Goal: Information Seeking & Learning: Learn about a topic

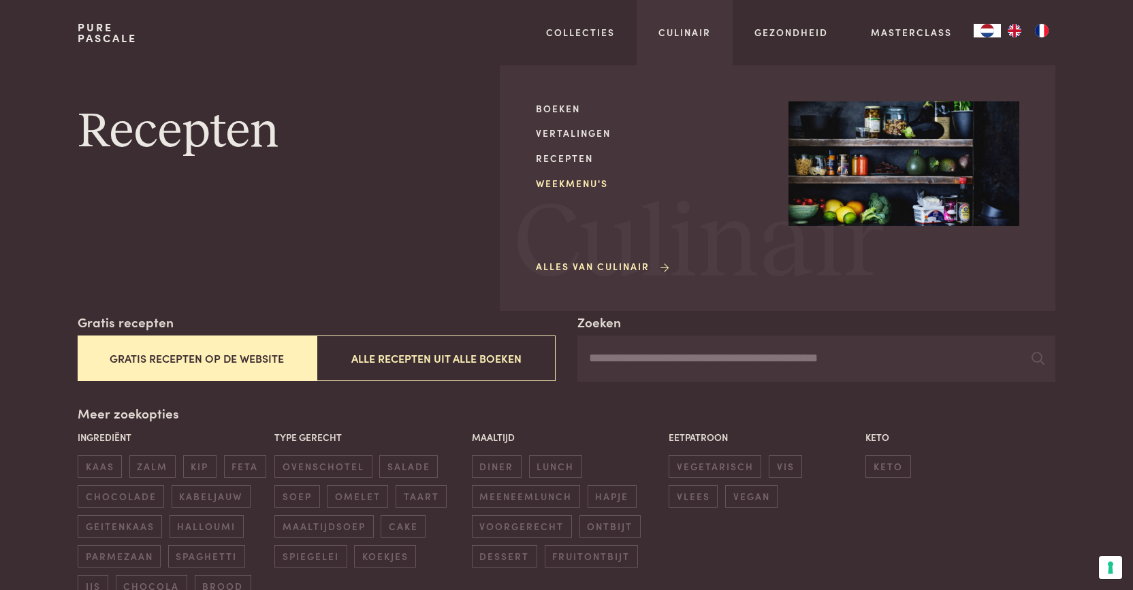
click at [573, 179] on link "Weekmenu's" at bounding box center [651, 183] width 231 height 14
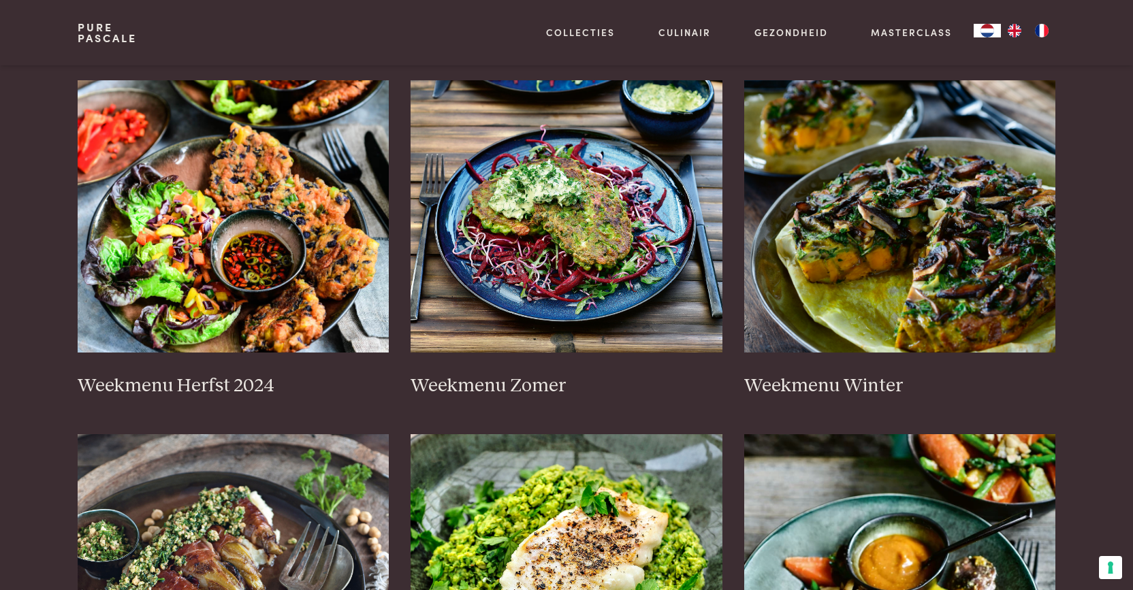
scroll to position [265, 0]
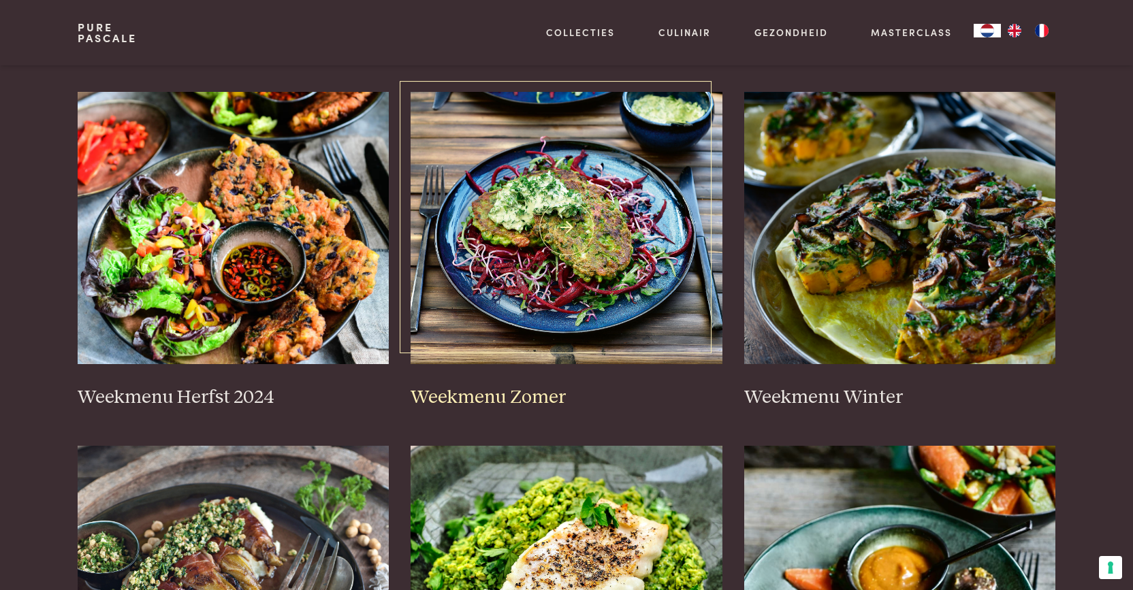
click at [478, 392] on h3 "Weekmenu Zomer" at bounding box center [567, 398] width 312 height 24
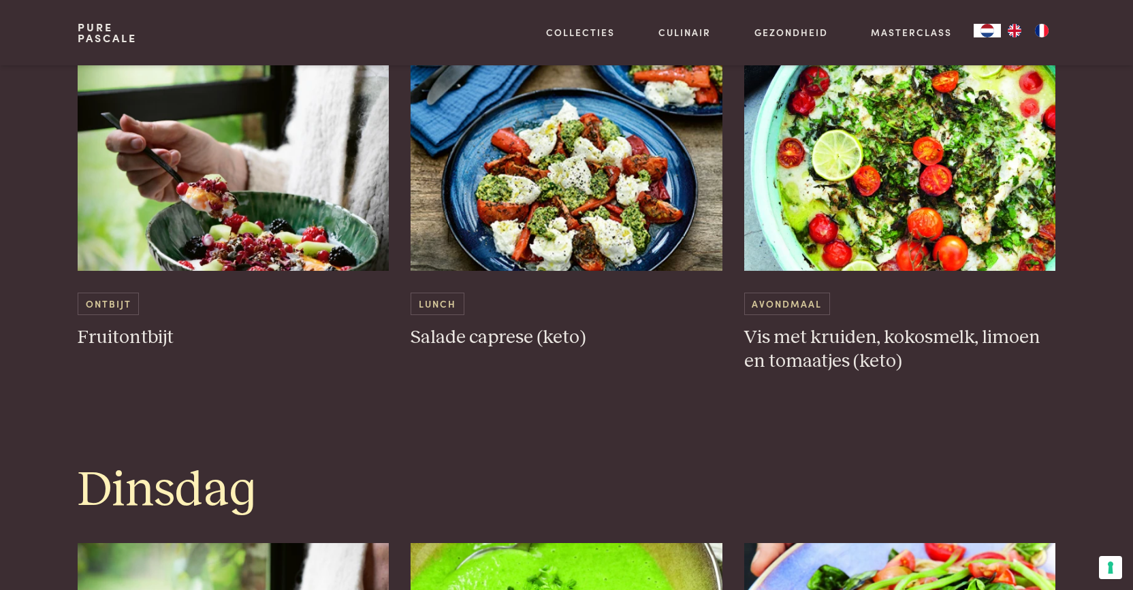
scroll to position [869, 0]
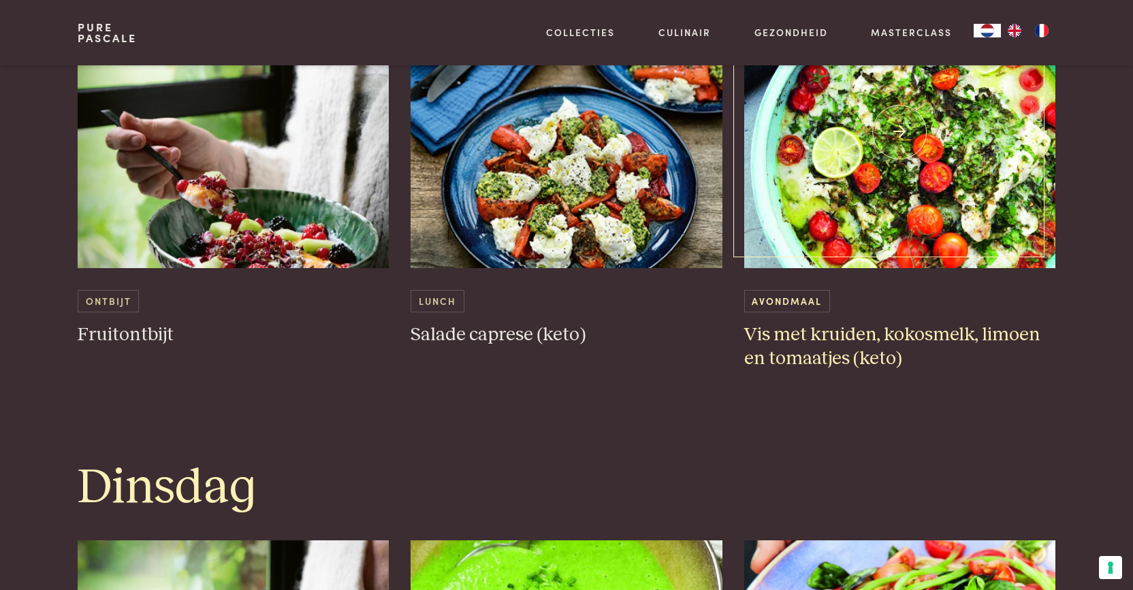
click at [810, 334] on h3 "Vis met kruiden, kokosmelk, limoen en tomaatjes (keto)" at bounding box center [900, 346] width 312 height 47
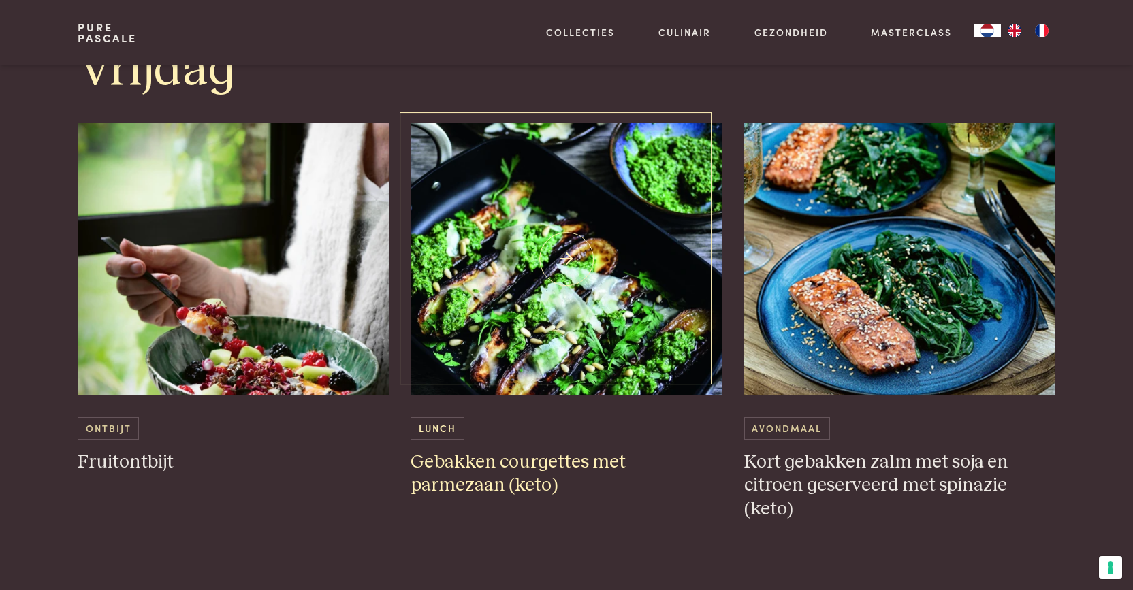
scroll to position [2922, 0]
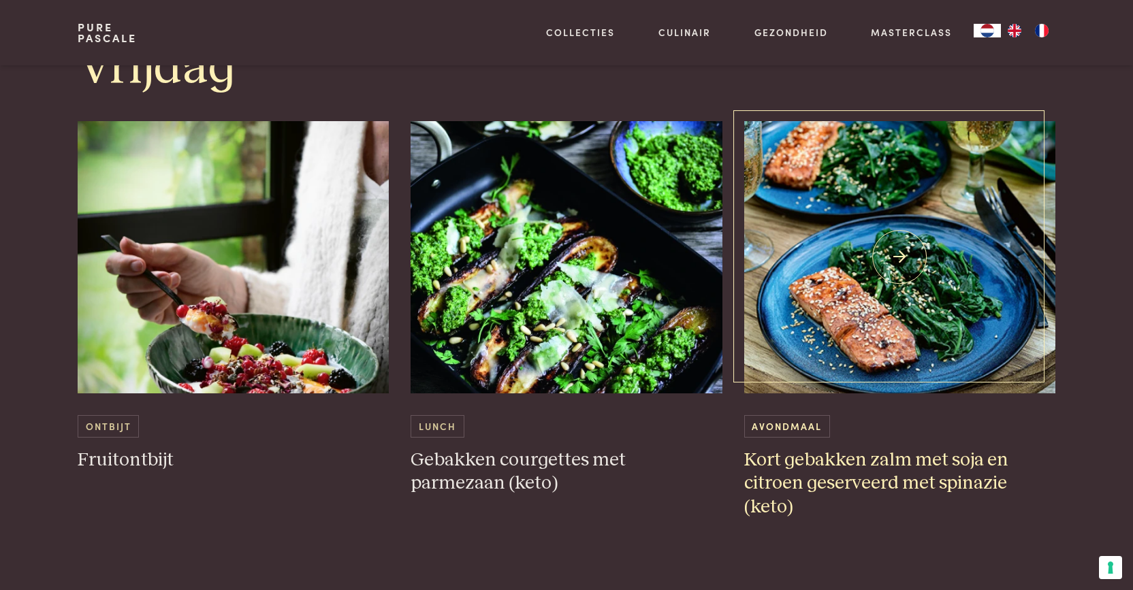
click at [827, 453] on h3 "Kort gebakken zalm met soja en citroen geserveerd met spinazie (keto)" at bounding box center [900, 484] width 312 height 71
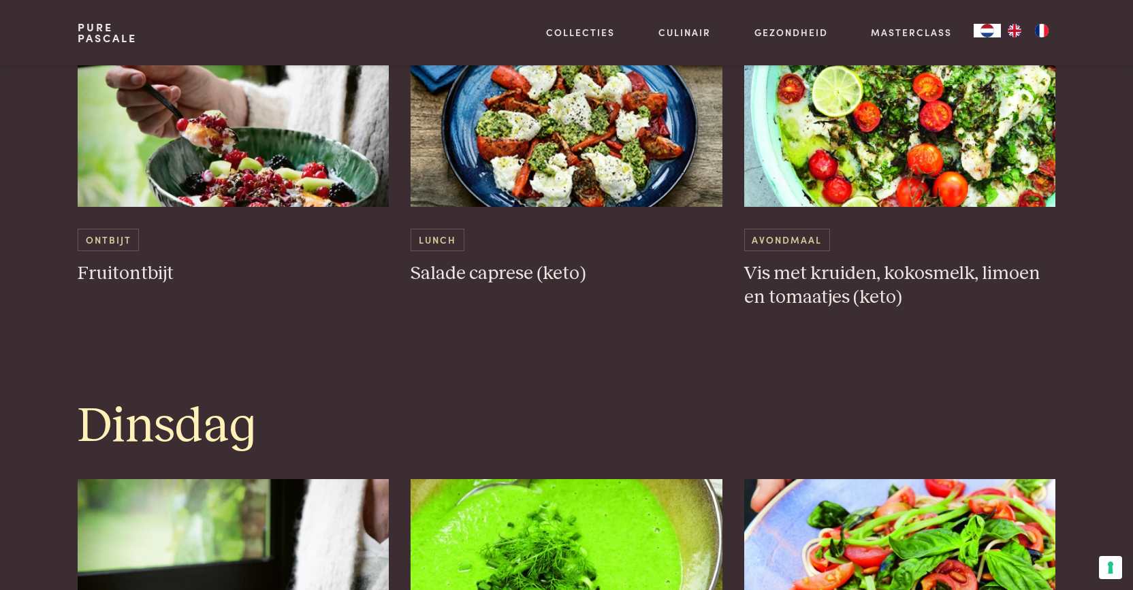
scroll to position [929, 0]
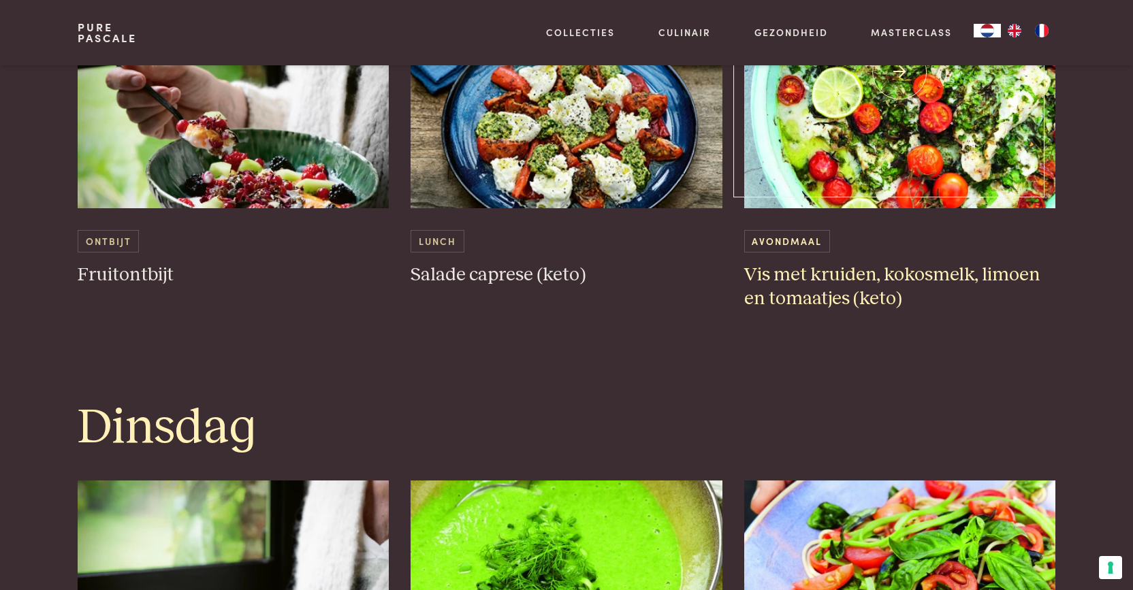
click at [788, 270] on h3 "Vis met kruiden, kokosmelk, limoen en tomaatjes (keto)" at bounding box center [900, 287] width 312 height 47
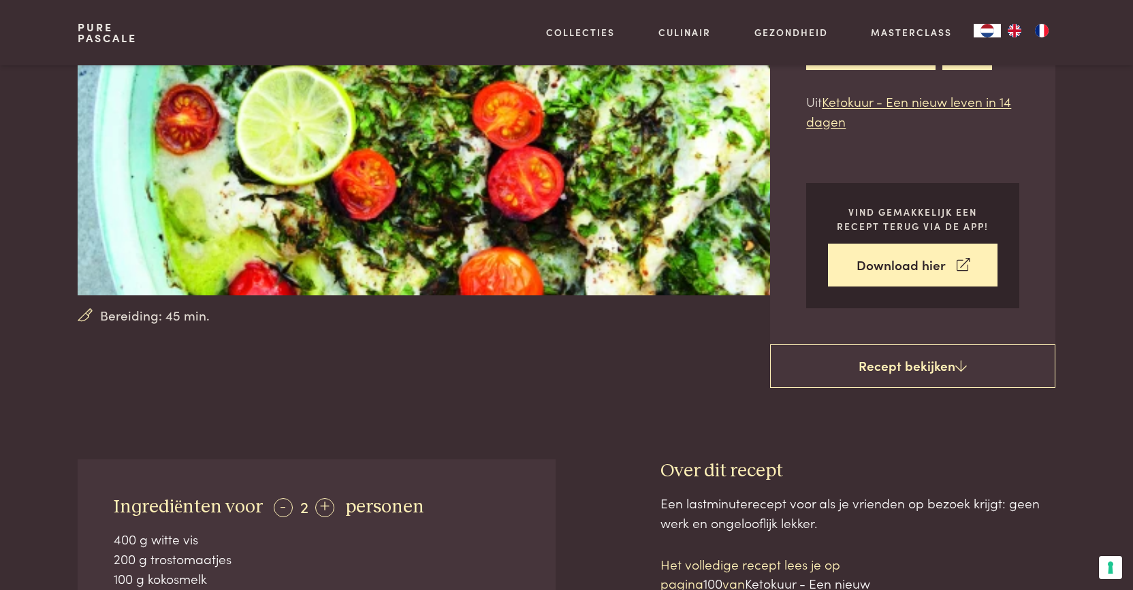
scroll to position [206, 0]
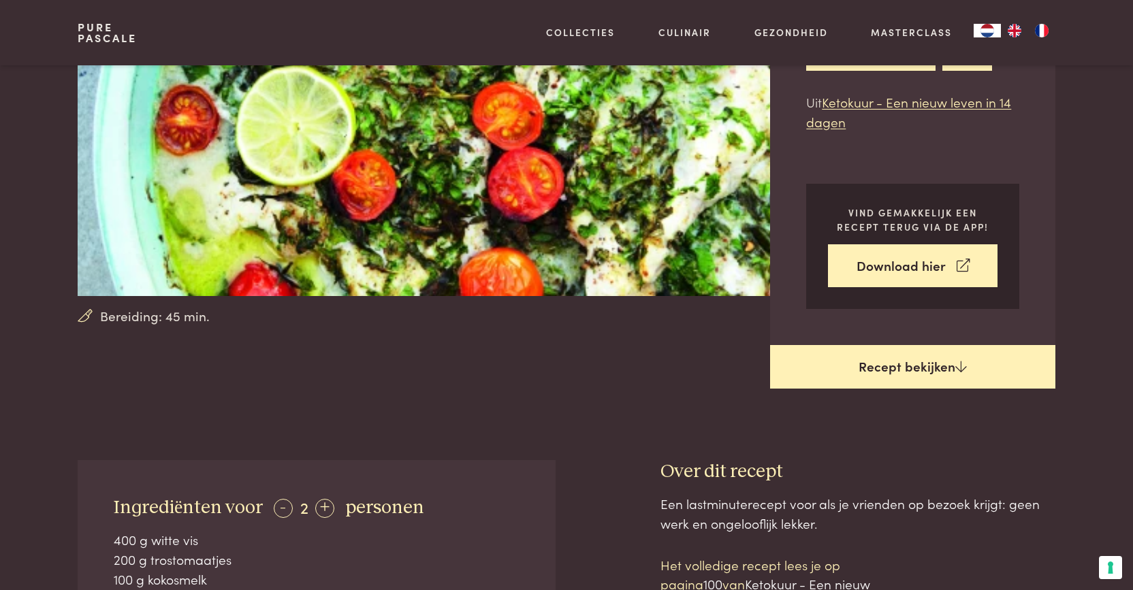
click at [935, 368] on link "Recept bekijken" at bounding box center [912, 367] width 285 height 44
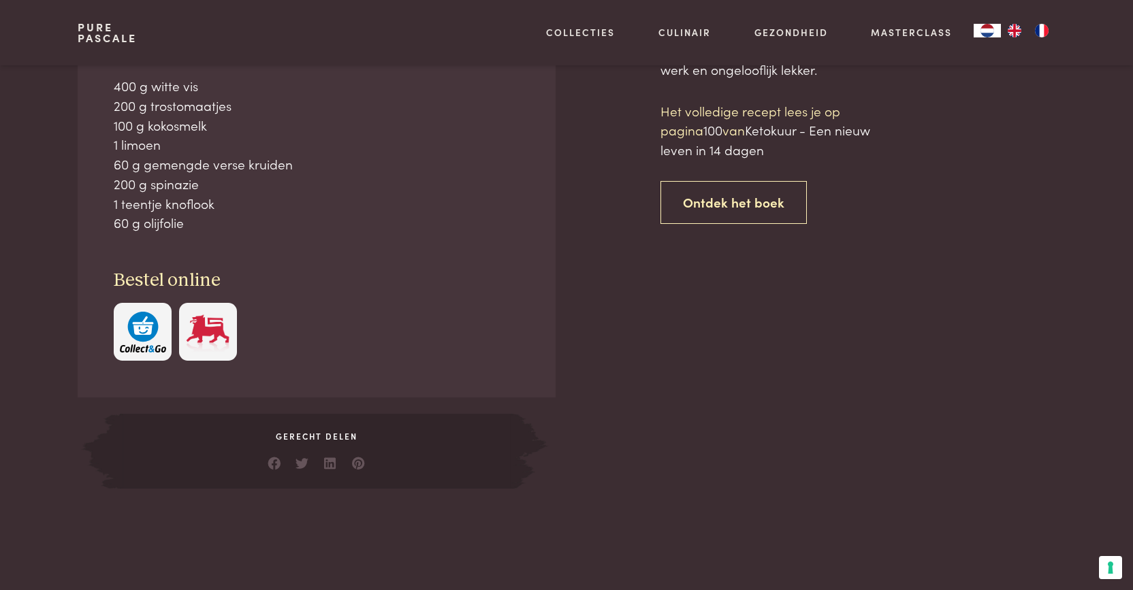
scroll to position [661, 0]
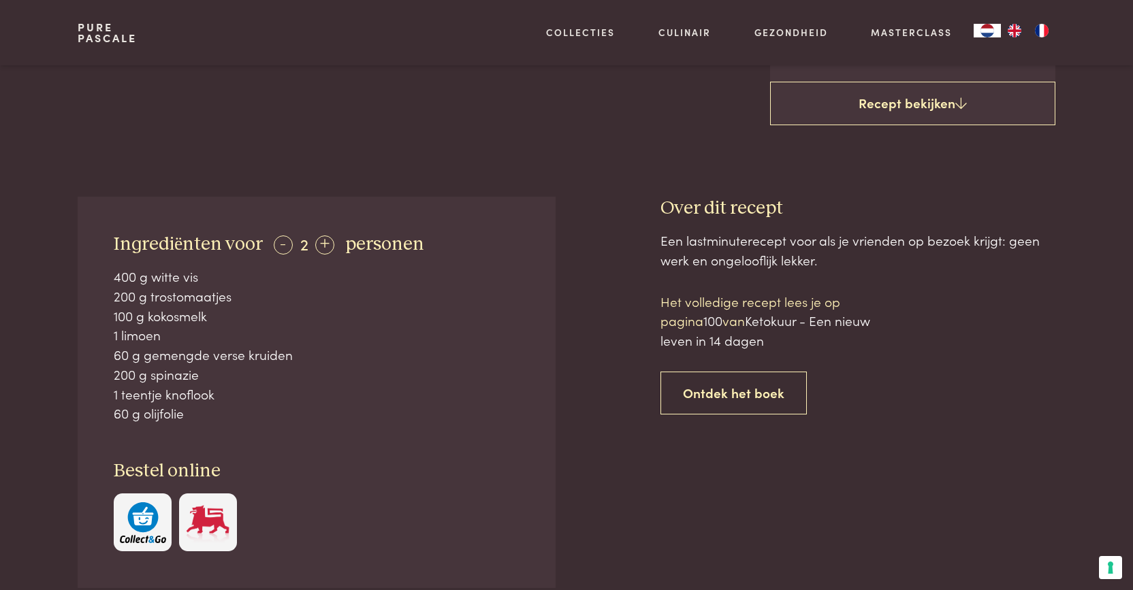
scroll to position [469, 0]
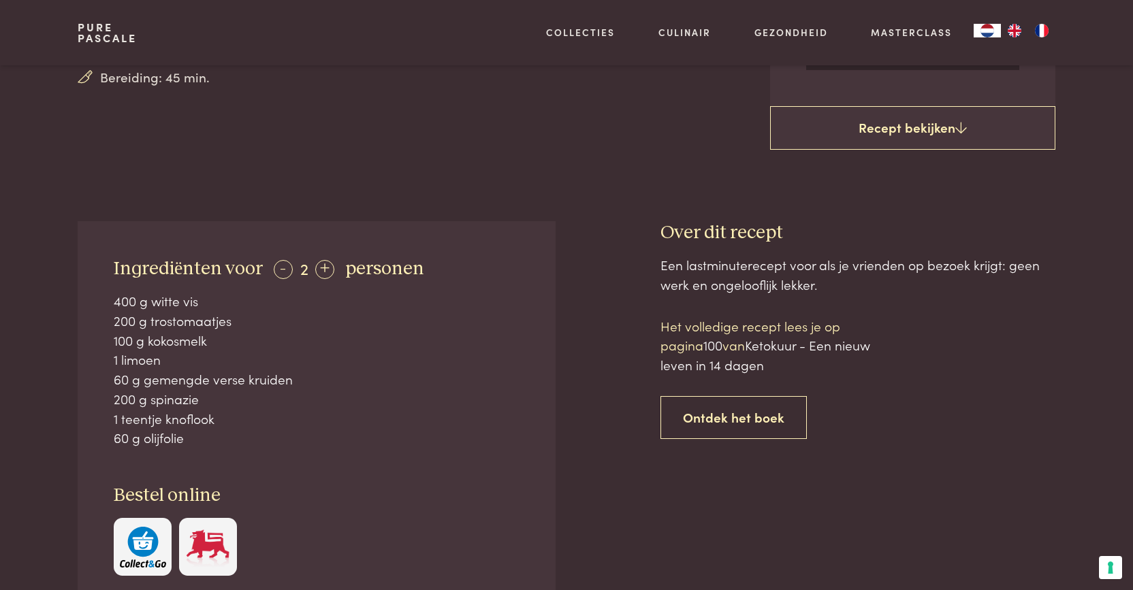
scroll to position [433, 0]
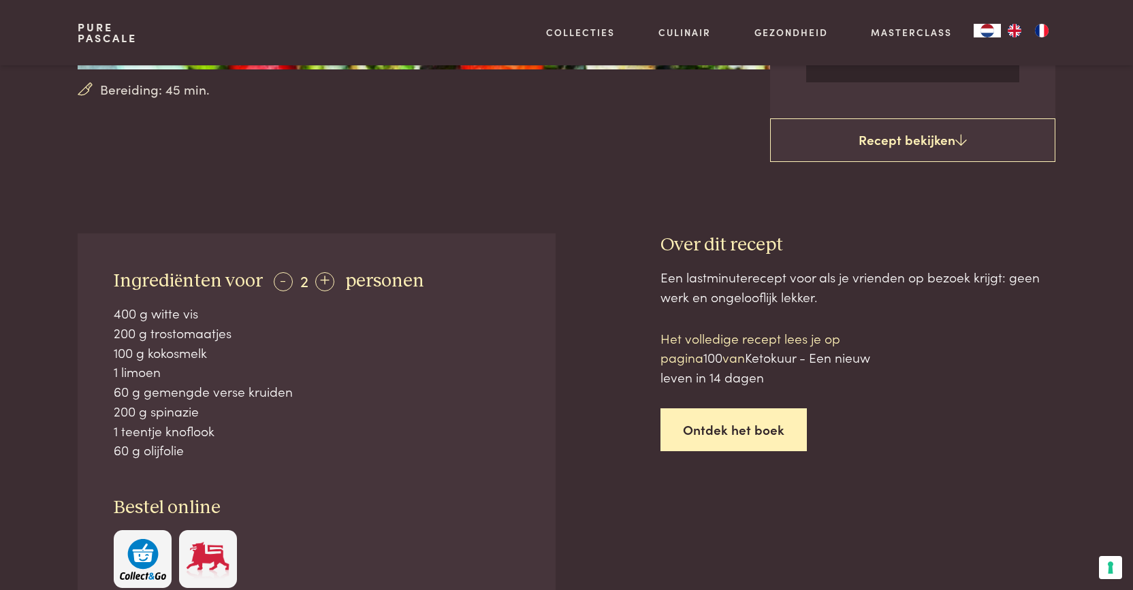
click at [707, 426] on link "Ontdek het boek" at bounding box center [733, 430] width 146 height 43
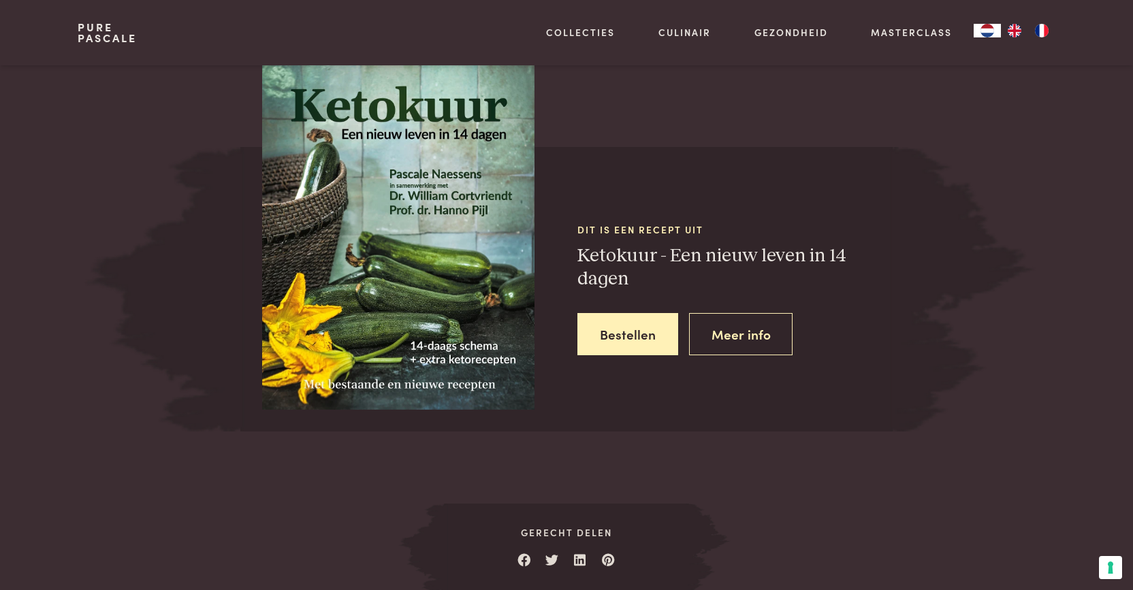
scroll to position [1284, 0]
click at [731, 320] on link "Meer info" at bounding box center [741, 334] width 104 height 43
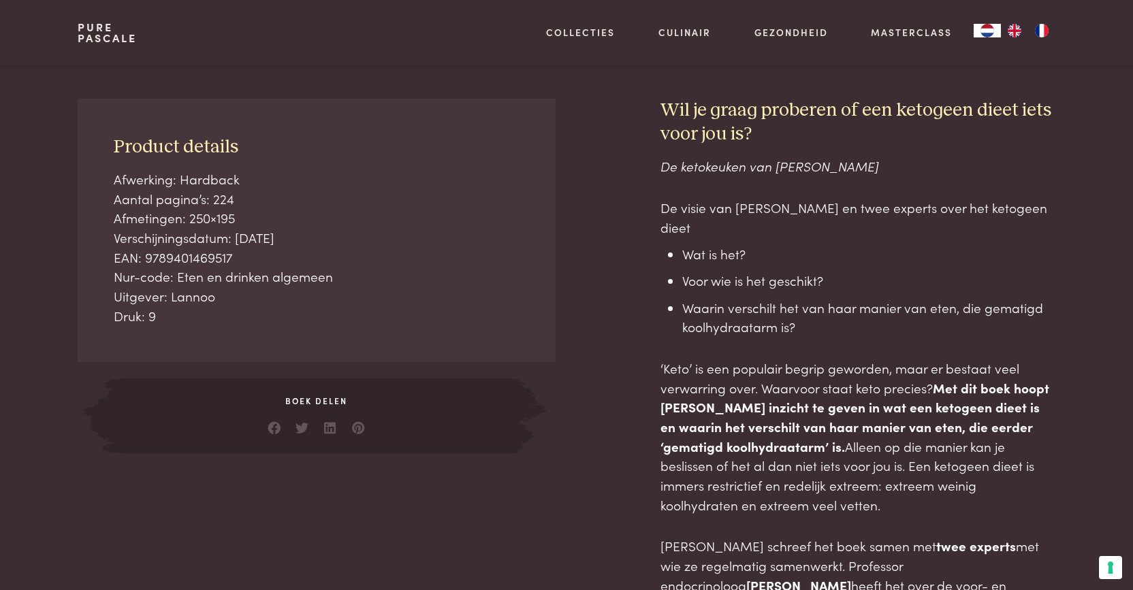
scroll to position [503, 0]
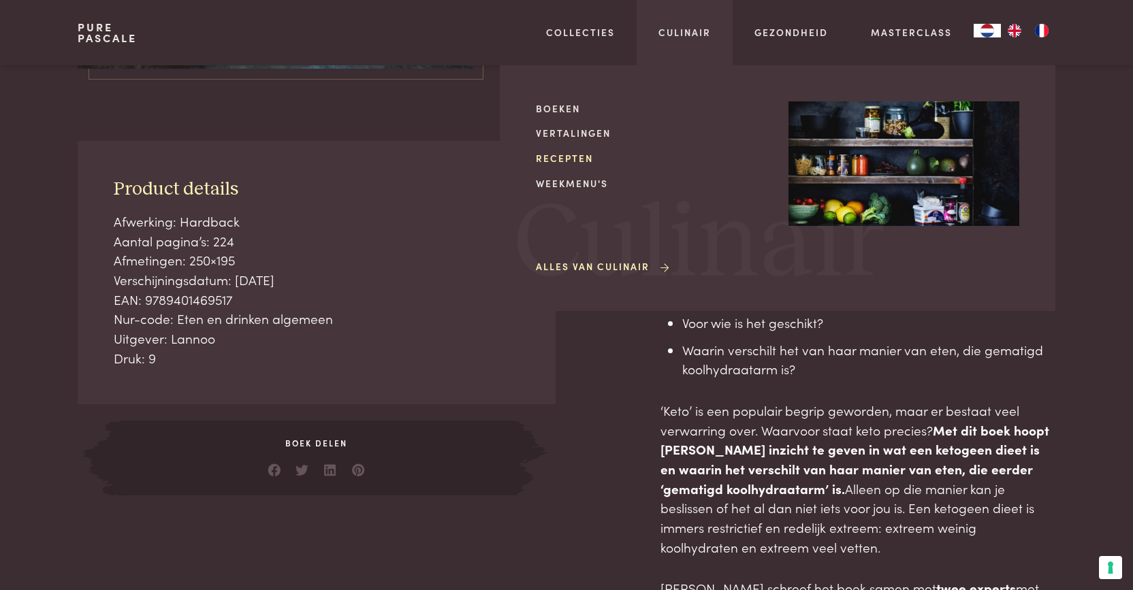
click at [579, 155] on link "Recepten" at bounding box center [651, 158] width 231 height 14
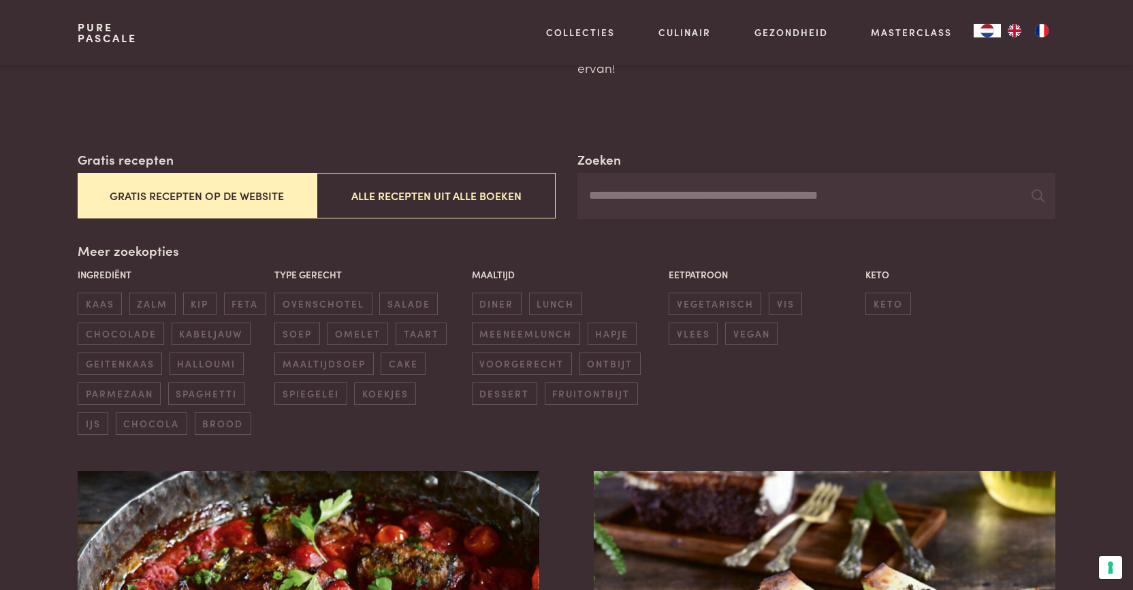
scroll to position [163, 0]
click at [230, 187] on button "Gratis recepten op de website" at bounding box center [197, 195] width 239 height 46
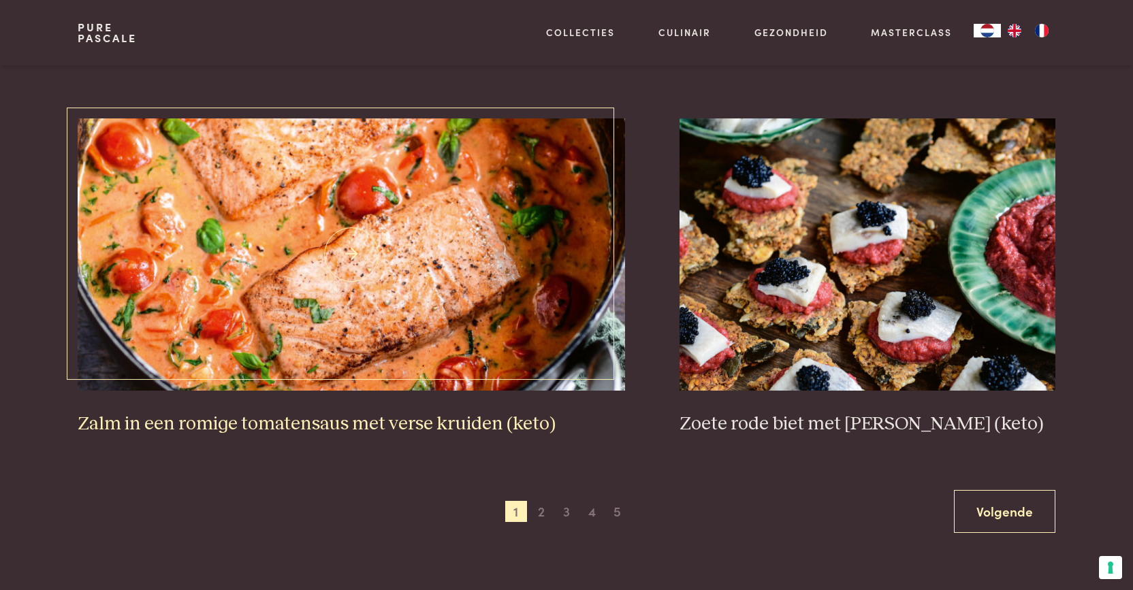
scroll to position [2400, 0]
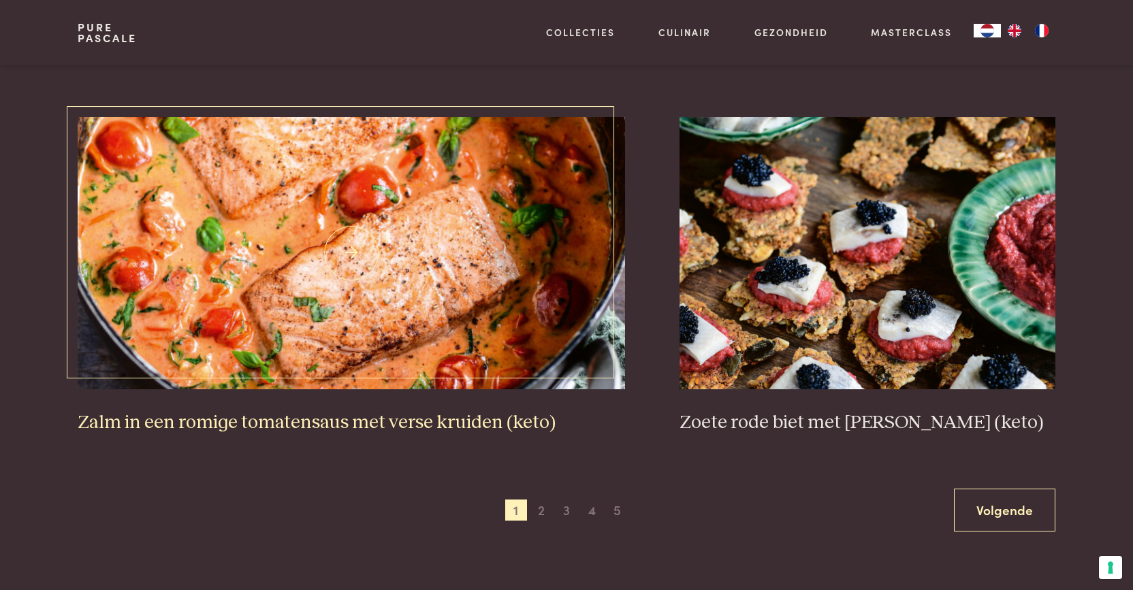
click at [350, 417] on h3 "Zalm in een romige tomatensaus met verse kruiden (keto)" at bounding box center [352, 423] width 548 height 24
